Goal: Find specific page/section: Find specific page/section

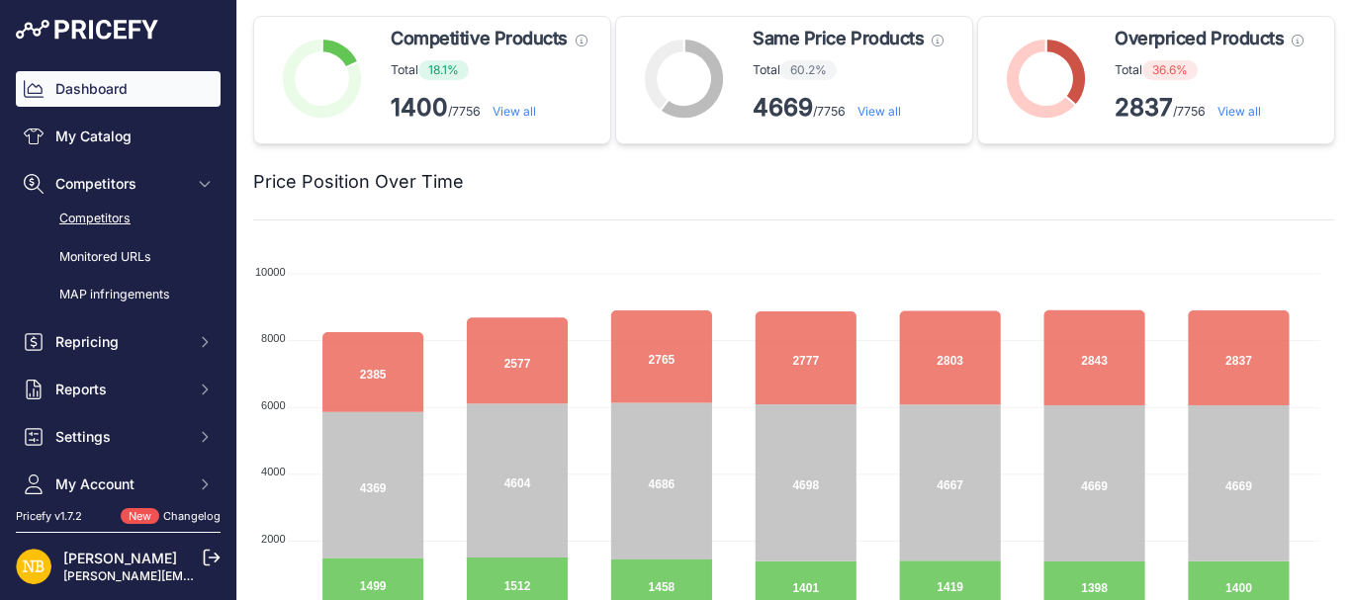
click at [112, 226] on link "Competitors" at bounding box center [118, 219] width 205 height 35
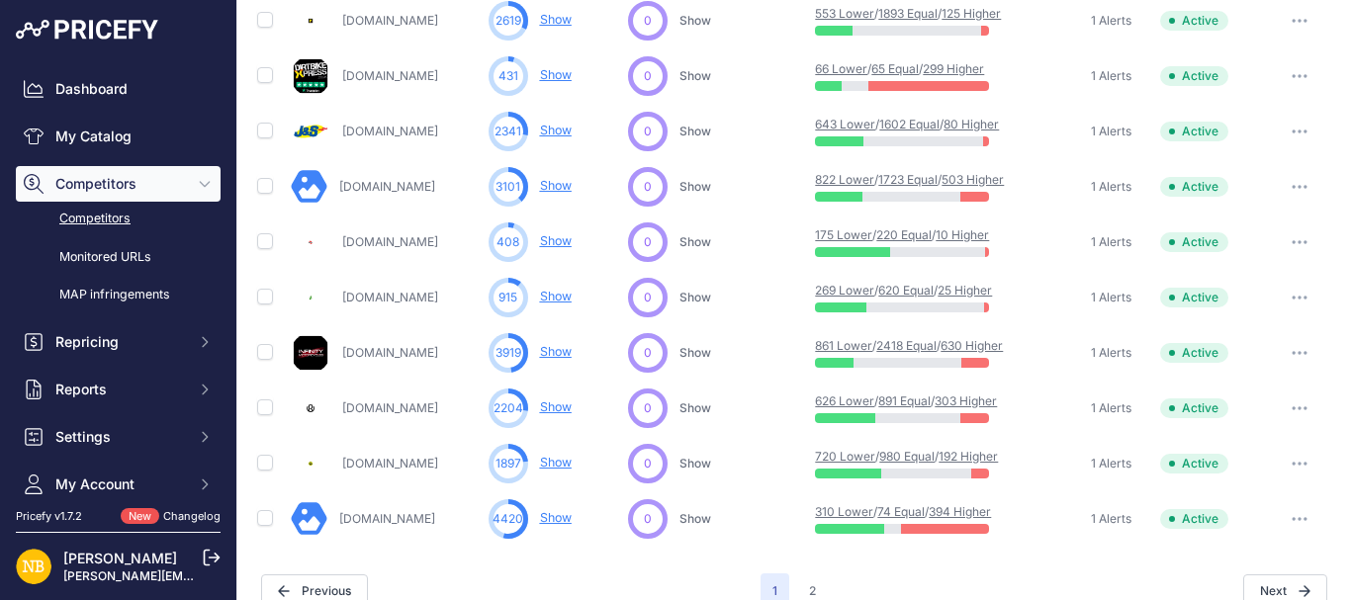
scroll to position [1023, 0]
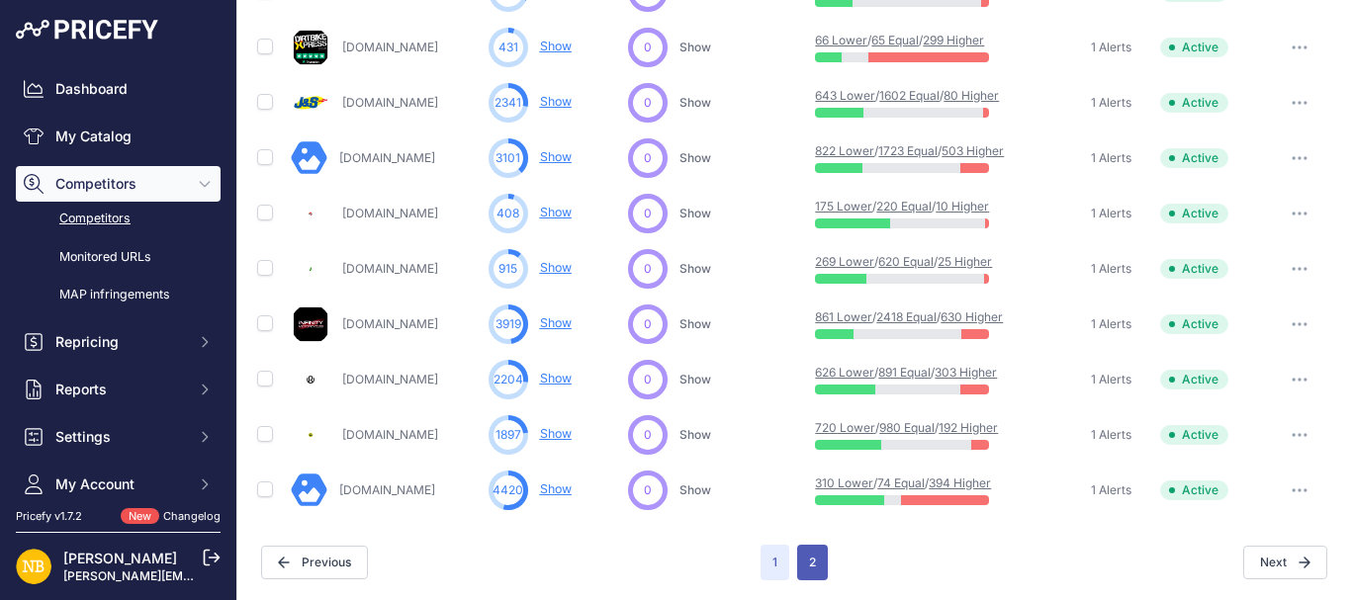
click at [797, 566] on button "2" at bounding box center [812, 563] width 31 height 36
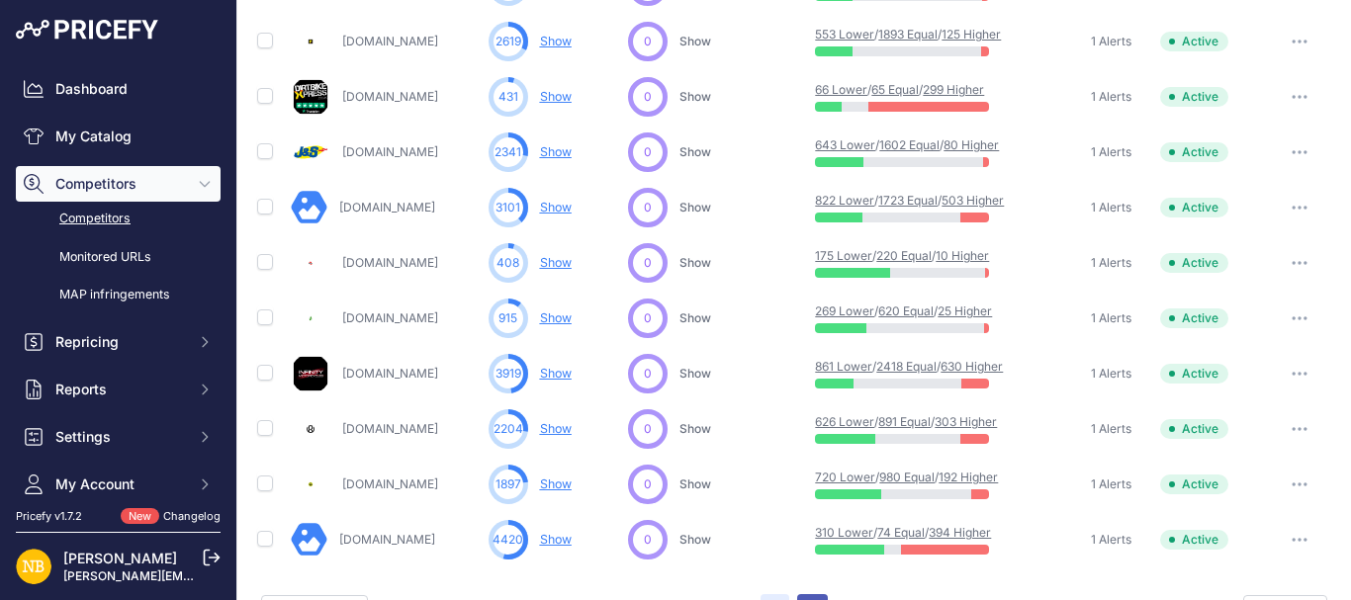
scroll to position [1072, 0]
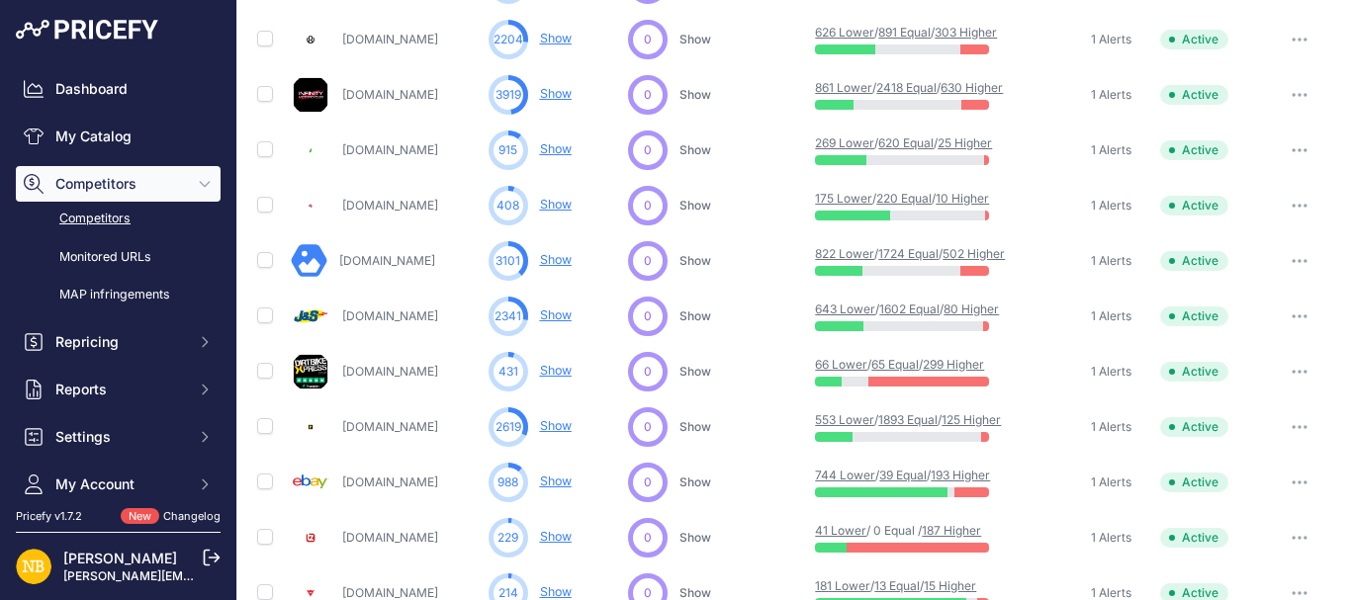
scroll to position [321, 0]
